Goal: Navigation & Orientation: Find specific page/section

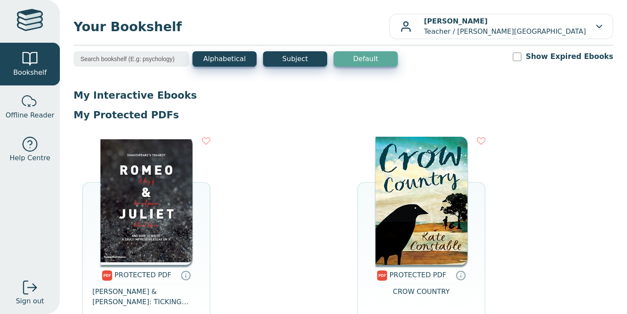
click at [160, 59] on input "search" at bounding box center [131, 58] width 115 height 15
click at [225, 59] on button "Alphabetical" at bounding box center [224, 58] width 64 height 15
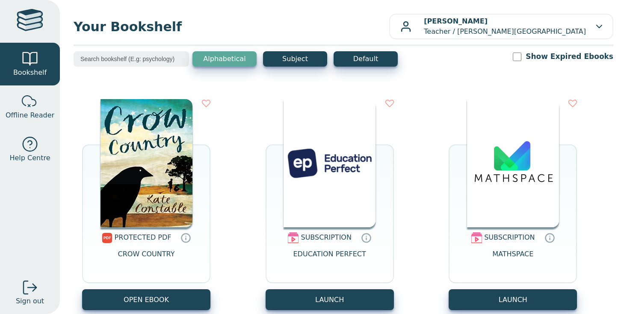
click at [298, 71] on div "Alphabetical Subject Default Show Expired Ebooks" at bounding box center [344, 64] width 540 height 27
click at [293, 63] on button "Subject" at bounding box center [295, 58] width 64 height 15
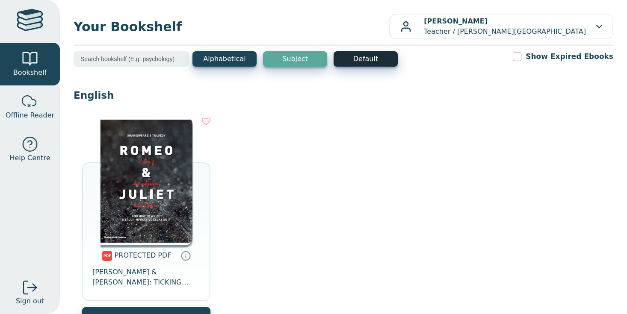
click at [385, 56] on button "Default" at bounding box center [366, 58] width 64 height 15
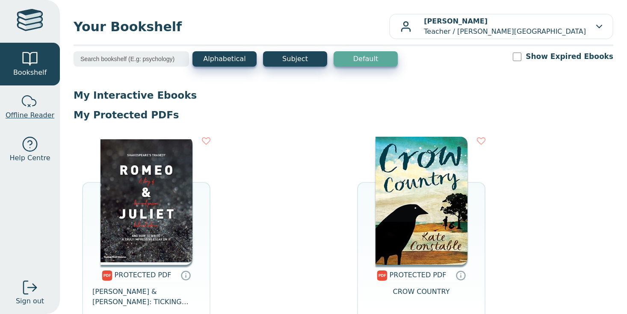
click at [38, 108] on div at bounding box center [29, 101] width 17 height 17
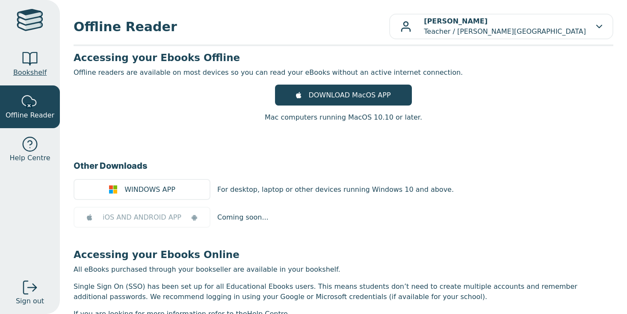
click at [24, 76] on span "Bookshelf" at bounding box center [29, 73] width 33 height 10
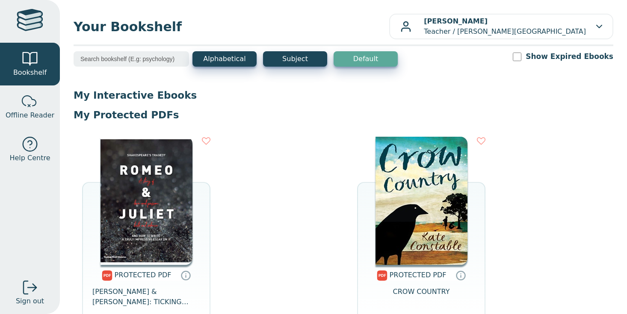
click at [527, 33] on p "Naomi Linossier Teacher / Avila College" at bounding box center [505, 26] width 162 height 21
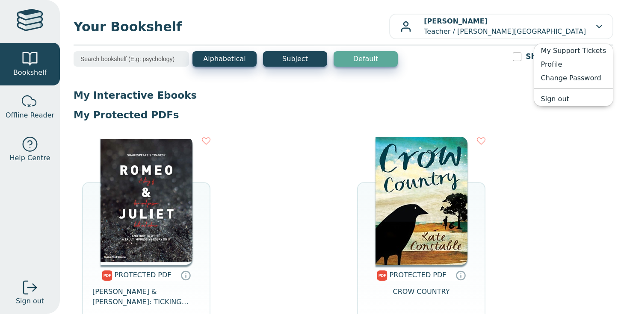
click at [478, 109] on p "My Protected PDFs" at bounding box center [344, 115] width 540 height 13
